Goal: Book appointment/travel/reservation

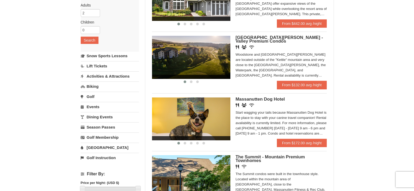
scroll to position [52, 0]
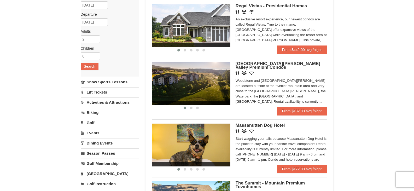
click at [255, 63] on span "[GEOGRAPHIC_DATA][PERSON_NAME] - Valley Premium Condos" at bounding box center [280, 65] width 88 height 9
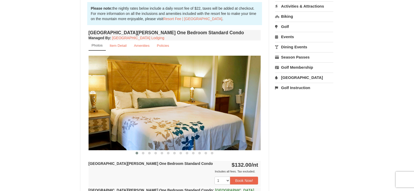
scroll to position [157, 0]
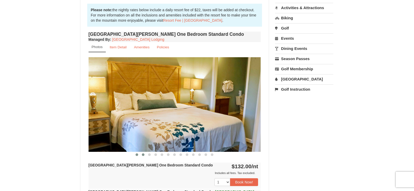
click at [142, 155] on span at bounding box center [143, 154] width 3 height 3
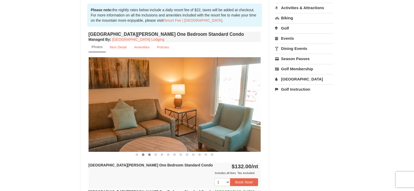
click at [149, 155] on span at bounding box center [149, 154] width 3 height 3
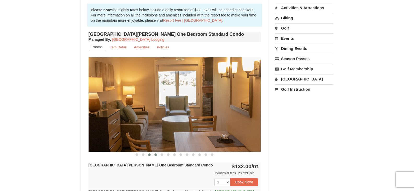
click at [156, 155] on span at bounding box center [155, 154] width 3 height 3
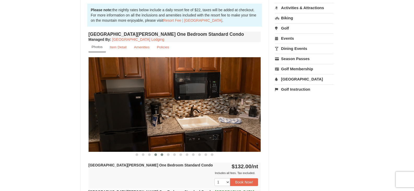
click at [162, 155] on span at bounding box center [162, 154] width 3 height 3
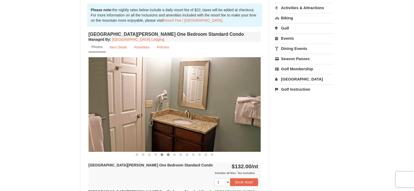
click at [169, 155] on span at bounding box center [168, 154] width 3 height 3
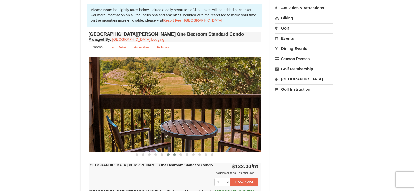
click at [173, 155] on span at bounding box center [174, 154] width 3 height 3
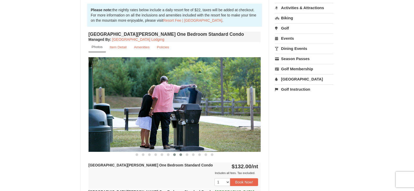
click at [183, 156] on button at bounding box center [181, 154] width 6 height 5
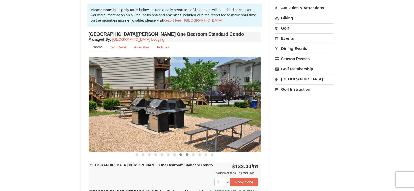
click at [188, 155] on span at bounding box center [187, 154] width 3 height 3
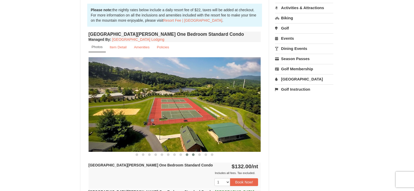
click at [193, 155] on span at bounding box center [193, 154] width 3 height 3
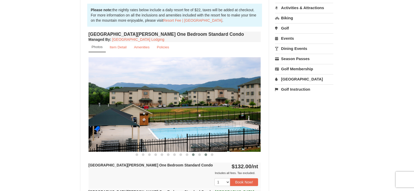
click at [204, 155] on button at bounding box center [206, 154] width 6 height 5
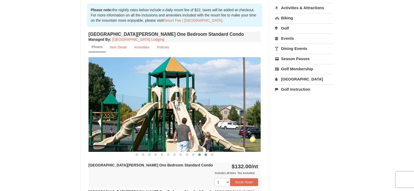
click at [197, 155] on button at bounding box center [199, 154] width 6 height 5
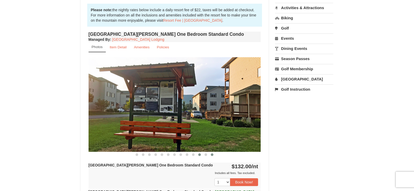
click at [210, 155] on button at bounding box center [212, 154] width 6 height 5
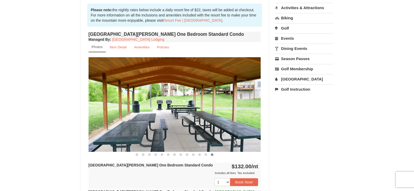
click at [214, 155] on button at bounding box center [212, 154] width 6 height 5
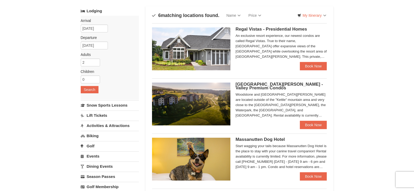
scroll to position [26, 0]
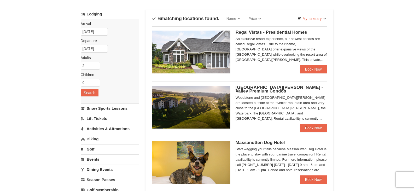
click at [205, 49] on img at bounding box center [191, 52] width 78 height 43
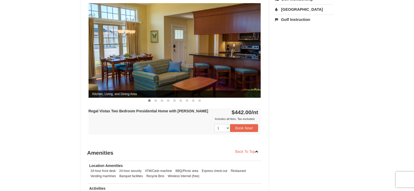
scroll to position [209, 0]
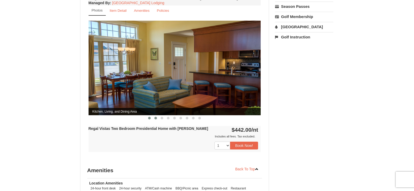
click at [158, 115] on button at bounding box center [156, 117] width 6 height 5
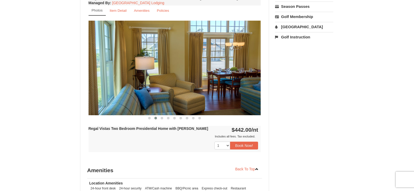
drag, startPoint x: 158, startPoint y: 112, endPoint x: 339, endPoint y: 79, distance: 184.1
click at [339, 79] on div "× <<Back to results Regal Vistas - Presidential Homes Book from $442.00! 1822 R…" at bounding box center [206, 44] width 263 height 459
click at [161, 117] on span at bounding box center [162, 118] width 3 height 3
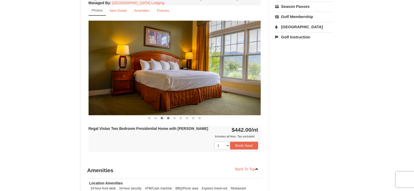
click at [169, 117] on span at bounding box center [168, 118] width 3 height 3
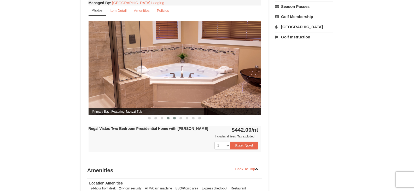
click at [174, 117] on span at bounding box center [174, 118] width 3 height 3
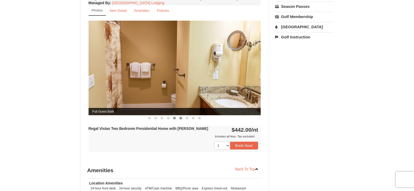
click at [182, 117] on span at bounding box center [180, 118] width 3 height 3
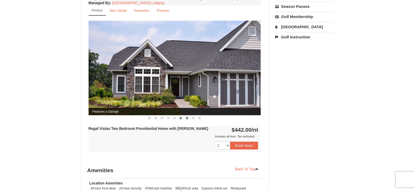
click at [185, 115] on button at bounding box center [187, 117] width 6 height 5
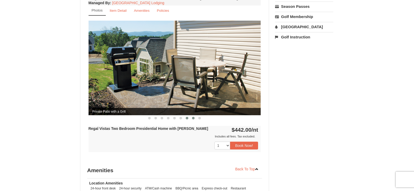
click at [194, 117] on span at bounding box center [193, 118] width 3 height 3
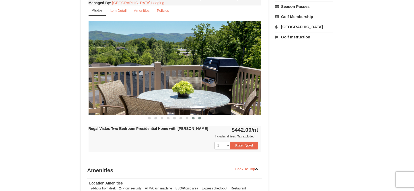
click at [199, 117] on span at bounding box center [199, 118] width 3 height 3
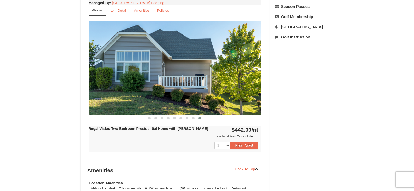
click at [361, 131] on div "× <<Back to results Regal Vistas - Presidential Homes Book from $442.00! 1822 R…" at bounding box center [207, 44] width 414 height 470
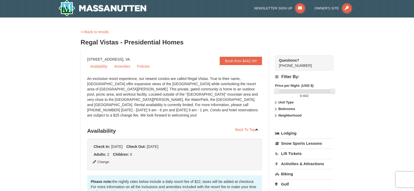
scroll to position [0, 0]
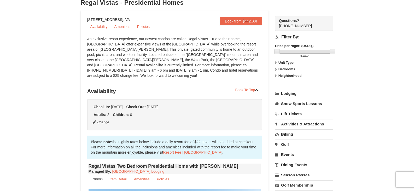
scroll to position [52, 0]
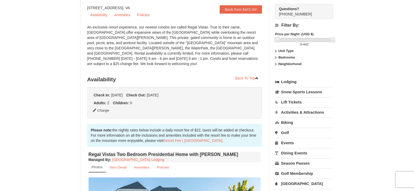
click at [301, 113] on link "Activities & Attractions" at bounding box center [304, 112] width 58 height 10
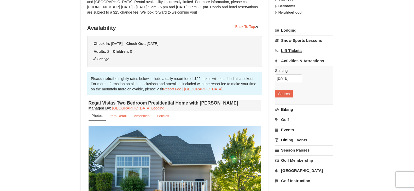
scroll to position [104, 0]
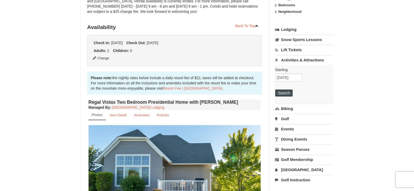
click at [288, 92] on button "Search" at bounding box center [284, 92] width 18 height 7
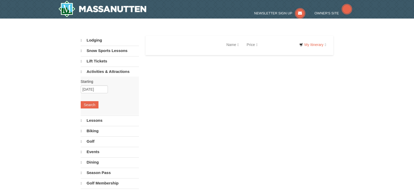
select select "9"
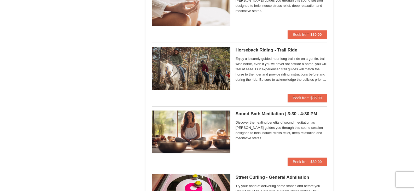
scroll to position [549, 0]
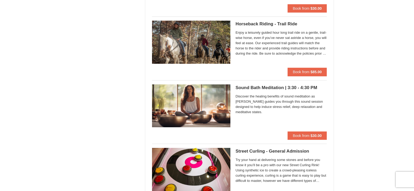
drag, startPoint x: 255, startPoint y: 24, endPoint x: 104, endPoint y: 47, distance: 153.3
click at [104, 47] on div "Lodging Arrival Please format dates MM/DD/YYYY Please format dates MM/DD/YYYY 1…" at bounding box center [207, 168] width 253 height 1362
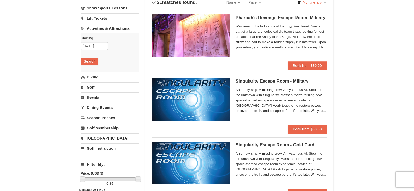
scroll to position [0, 0]
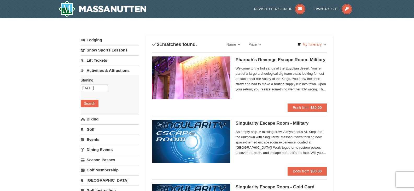
click at [115, 50] on link "Snow Sports Lessons" at bounding box center [110, 50] width 58 height 10
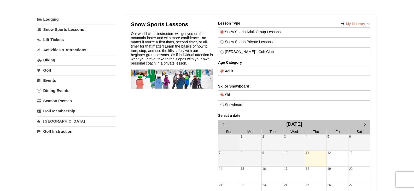
scroll to position [21, 0]
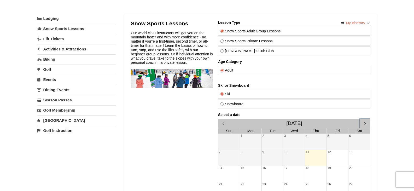
click at [363, 122] on span "button" at bounding box center [364, 123] width 5 height 5
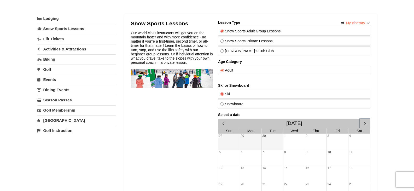
click at [363, 122] on span "button" at bounding box center [364, 123] width 5 height 5
click at [249, 158] on div "3" at bounding box center [250, 158] width 21 height 16
click at [222, 104] on input "Snowboard" at bounding box center [221, 103] width 3 height 3
radio input "true"
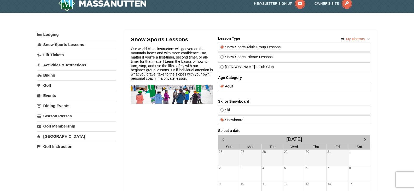
scroll to position [4, 0]
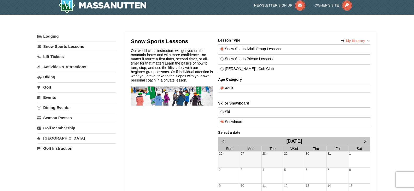
click at [247, 175] on div "3" at bounding box center [250, 176] width 21 height 16
click at [265, 173] on div "4" at bounding box center [272, 176] width 21 height 16
click at [223, 58] on input "Snow Sports Private Lessons" at bounding box center [221, 58] width 3 height 3
radio input "true"
click at [221, 69] on input "Theo's Cub Club" at bounding box center [221, 68] width 3 height 3
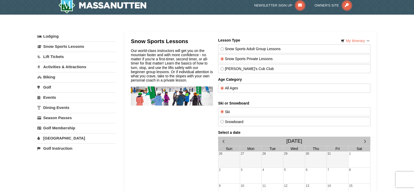
radio input "true"
click at [57, 66] on link "Activities & Attractions" at bounding box center [76, 67] width 78 height 10
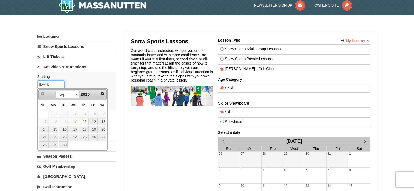
drag, startPoint x: 48, startPoint y: 84, endPoint x: 9, endPoint y: 83, distance: 39.0
click at [9, 83] on div "× Categories My Itinerary Questions? 1-540-289-9441 Lodging Arrival Please form…" at bounding box center [207, 160] width 414 height 291
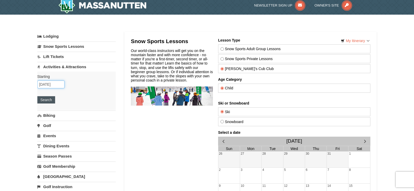
type input "[DATE]"
click at [49, 100] on button "Search" at bounding box center [46, 99] width 18 height 7
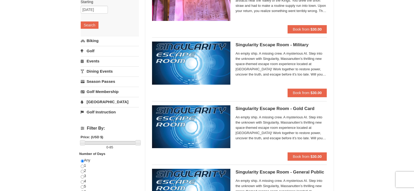
scroll to position [74, 0]
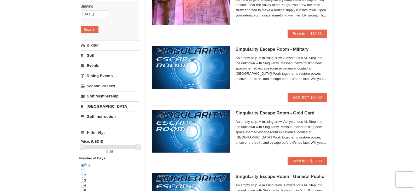
click at [91, 67] on link "Events" at bounding box center [110, 66] width 58 height 10
click at [91, 60] on button "Search" at bounding box center [90, 59] width 18 height 7
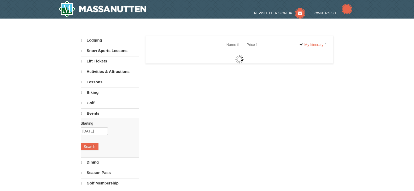
select select "9"
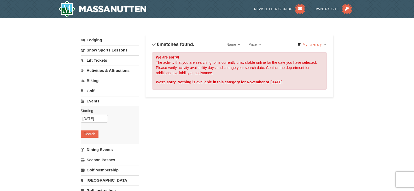
click at [29, 68] on div "× Categories List Filter My Itinerary Questions? 1-540-289-9441 Lodging Arrival…" at bounding box center [207, 166] width 414 height 297
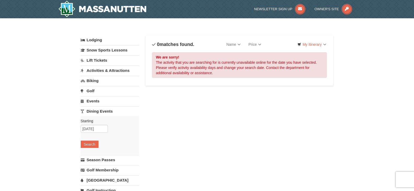
click at [366, 84] on div "× Categories List Filter My Itinerary Questions? [PHONE_NUMBER] Lodging Arrival…" at bounding box center [207, 166] width 414 height 297
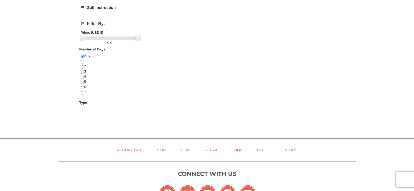
scroll to position [157, 0]
